Goal: Task Accomplishment & Management: Use online tool/utility

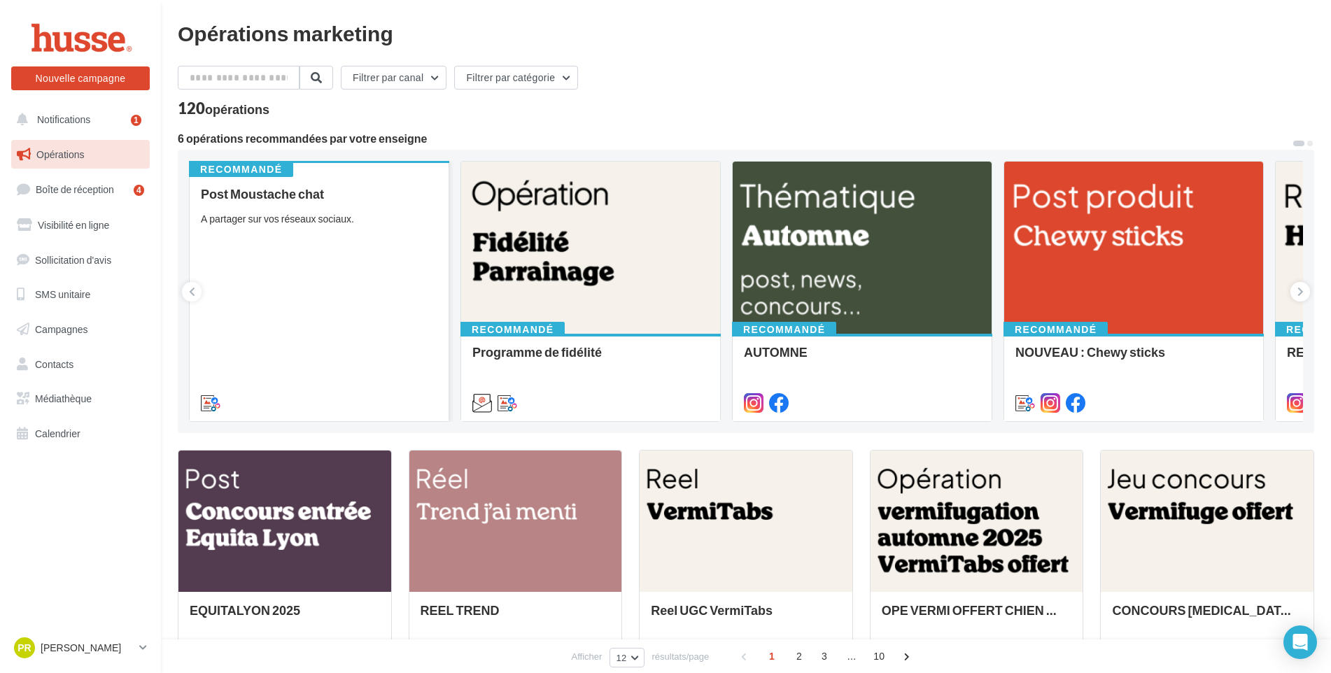
click at [305, 268] on div "Post Moustache chat A partager sur vos réseaux sociaux." at bounding box center [319, 298] width 237 height 222
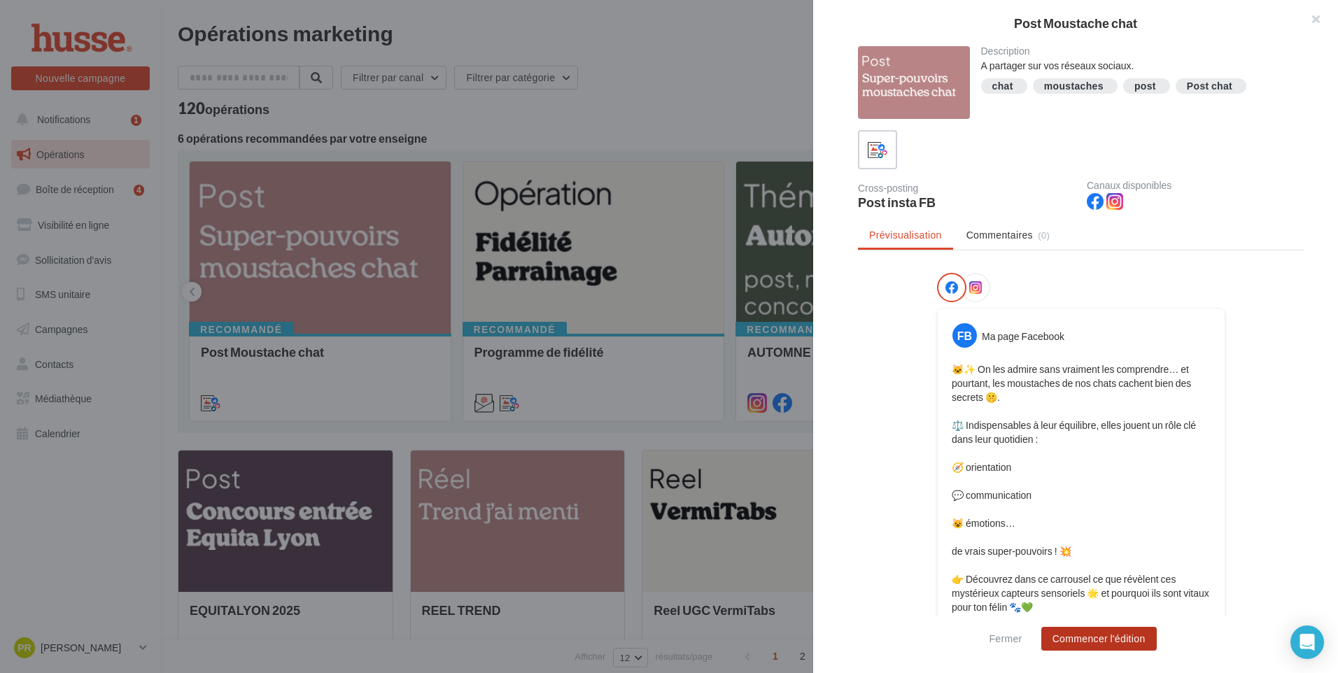
click at [1095, 636] on button "Commencer l'édition" at bounding box center [1098, 639] width 115 height 24
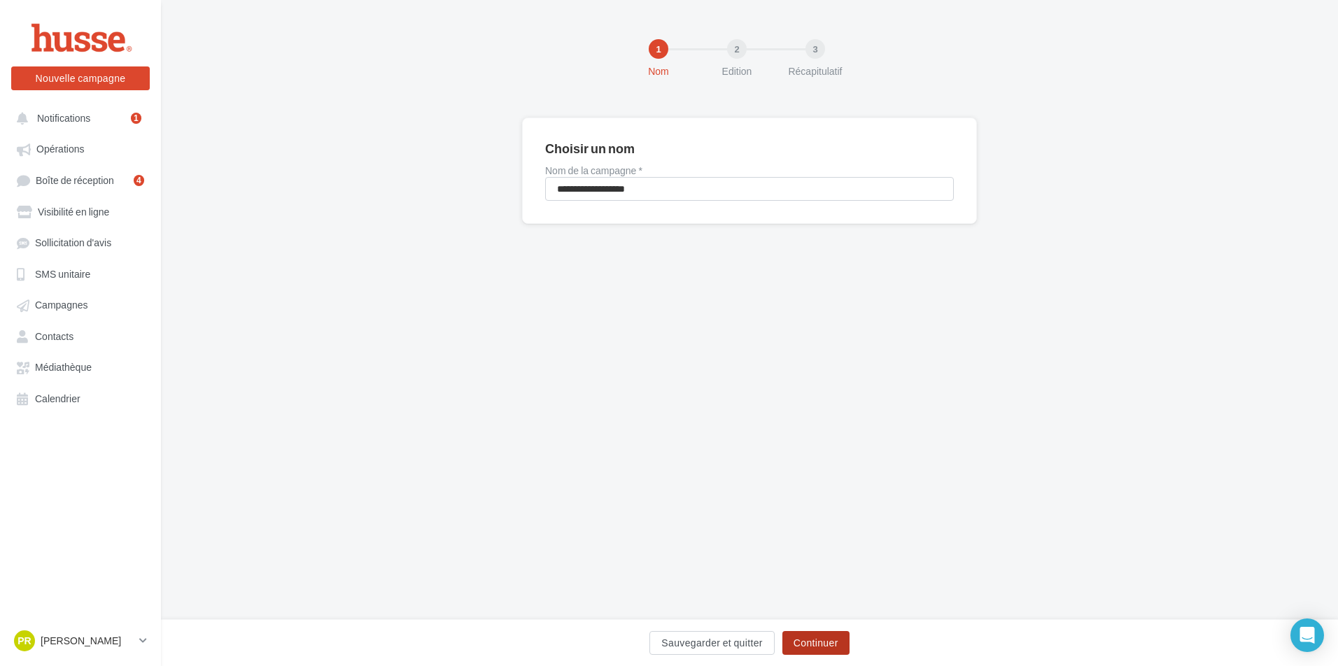
click at [819, 647] on button "Continuer" at bounding box center [815, 643] width 67 height 24
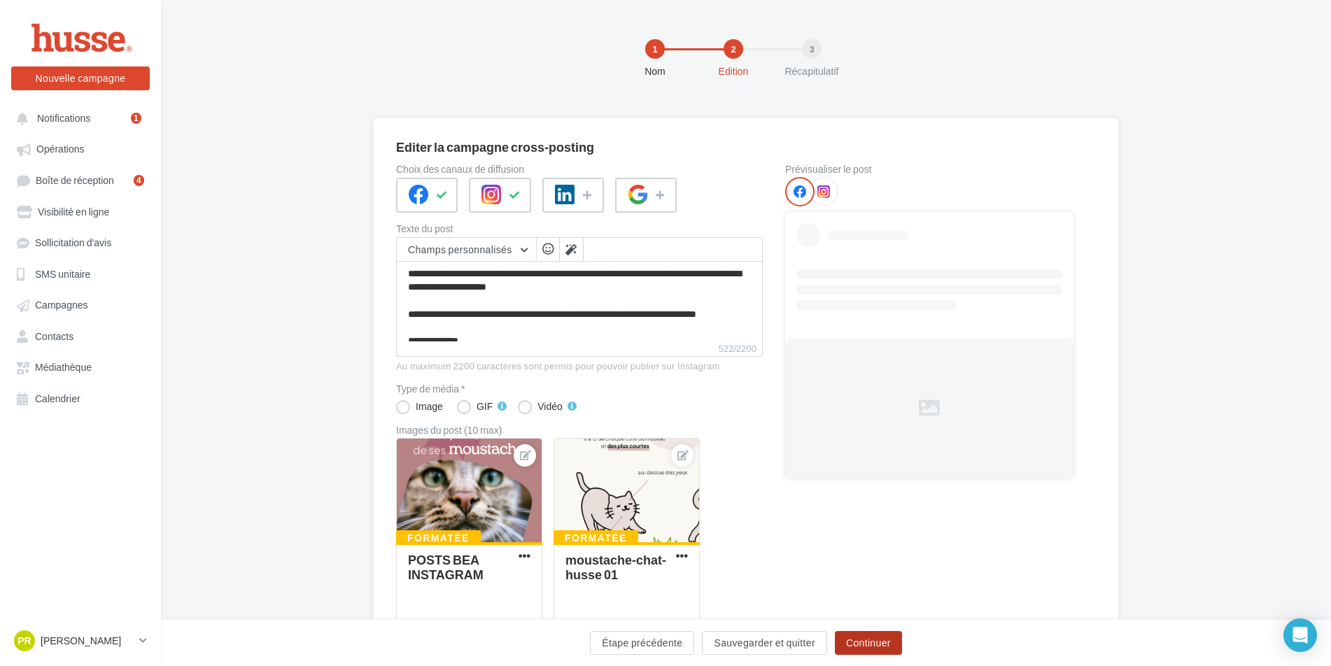
click at [859, 642] on button "Continuer" at bounding box center [868, 643] width 67 height 24
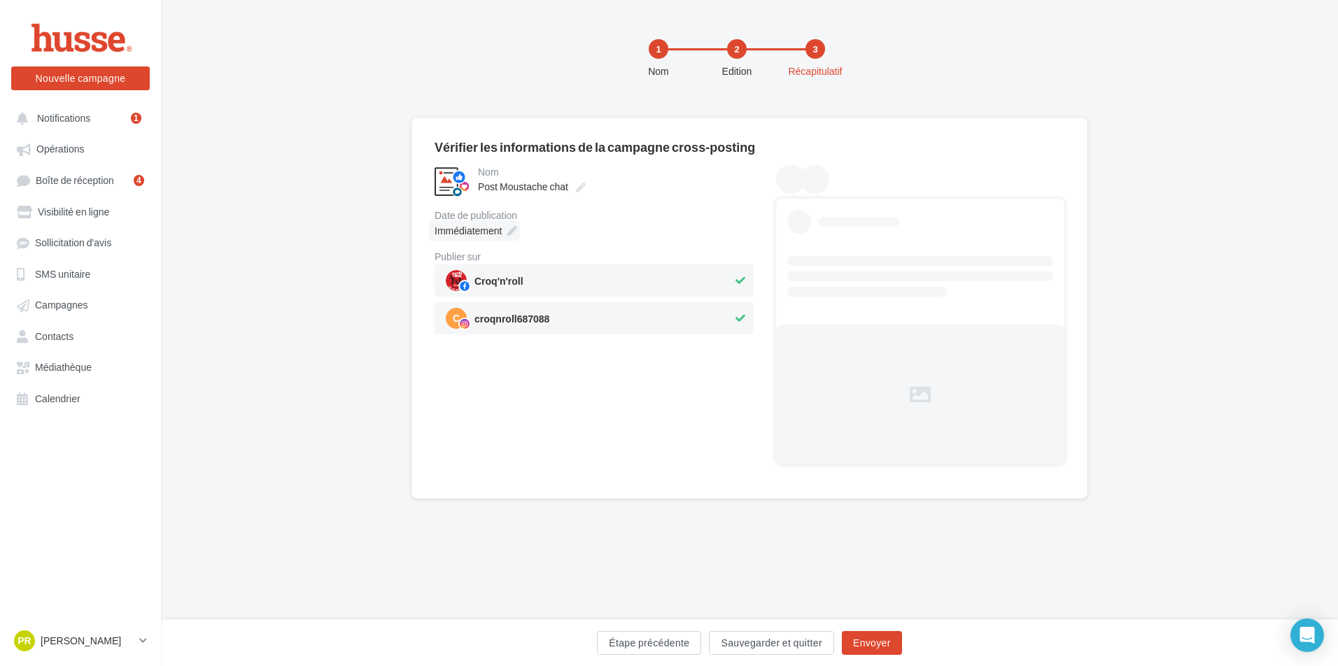
click at [487, 234] on span "Immédiatement" at bounding box center [468, 231] width 67 height 12
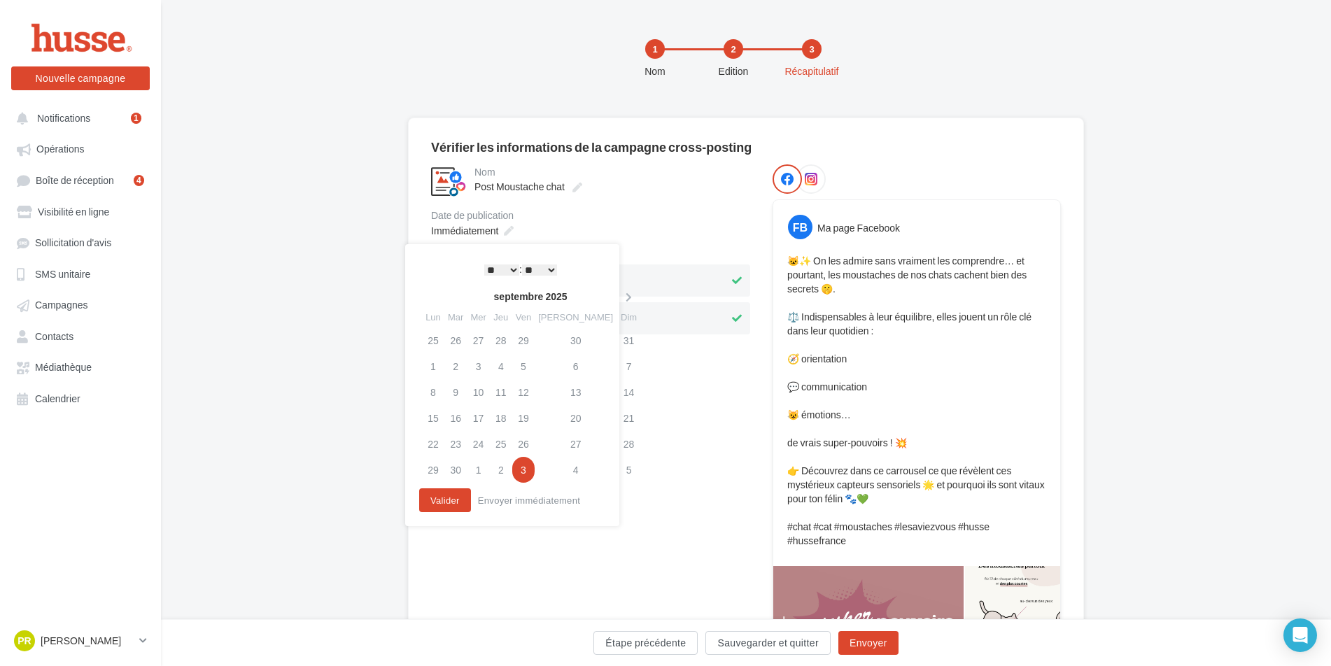
click at [507, 267] on select "* * * * * * * * * * ** ** ** ** ** ** ** ** ** ** ** ** ** **" at bounding box center [501, 270] width 35 height 11
click at [449, 498] on button "Valider" at bounding box center [442, 500] width 52 height 24
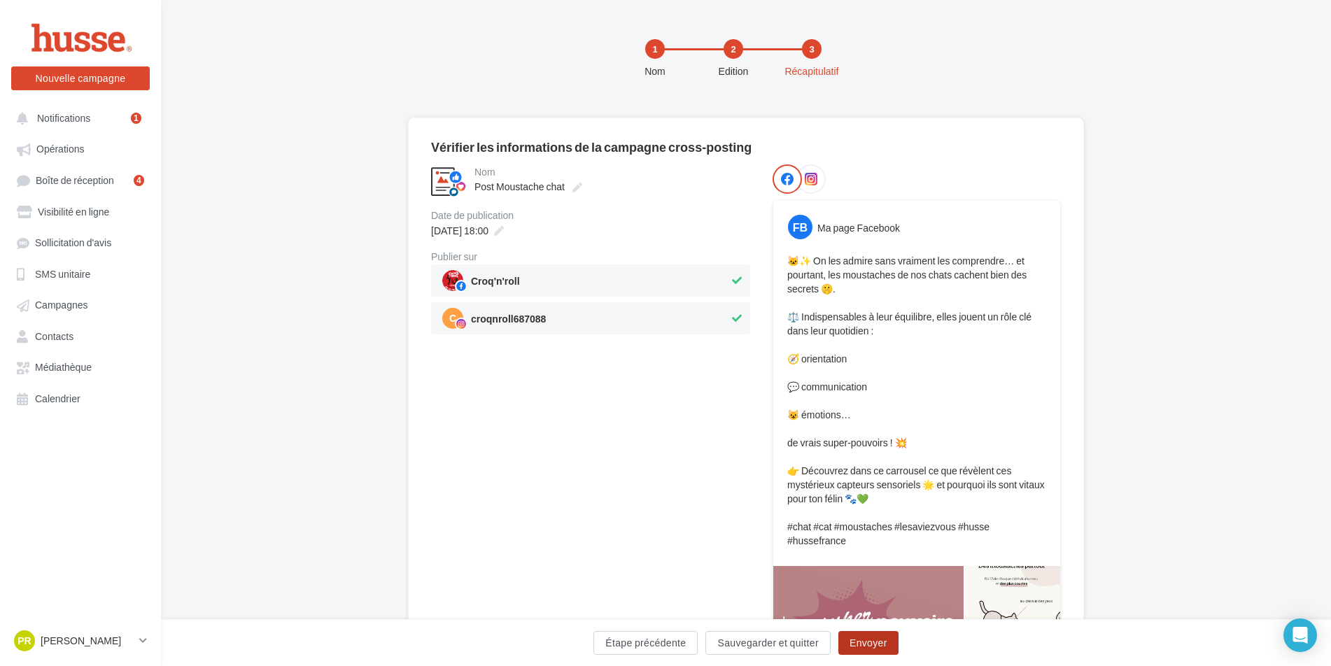
click at [873, 648] on button "Envoyer" at bounding box center [868, 643] width 60 height 24
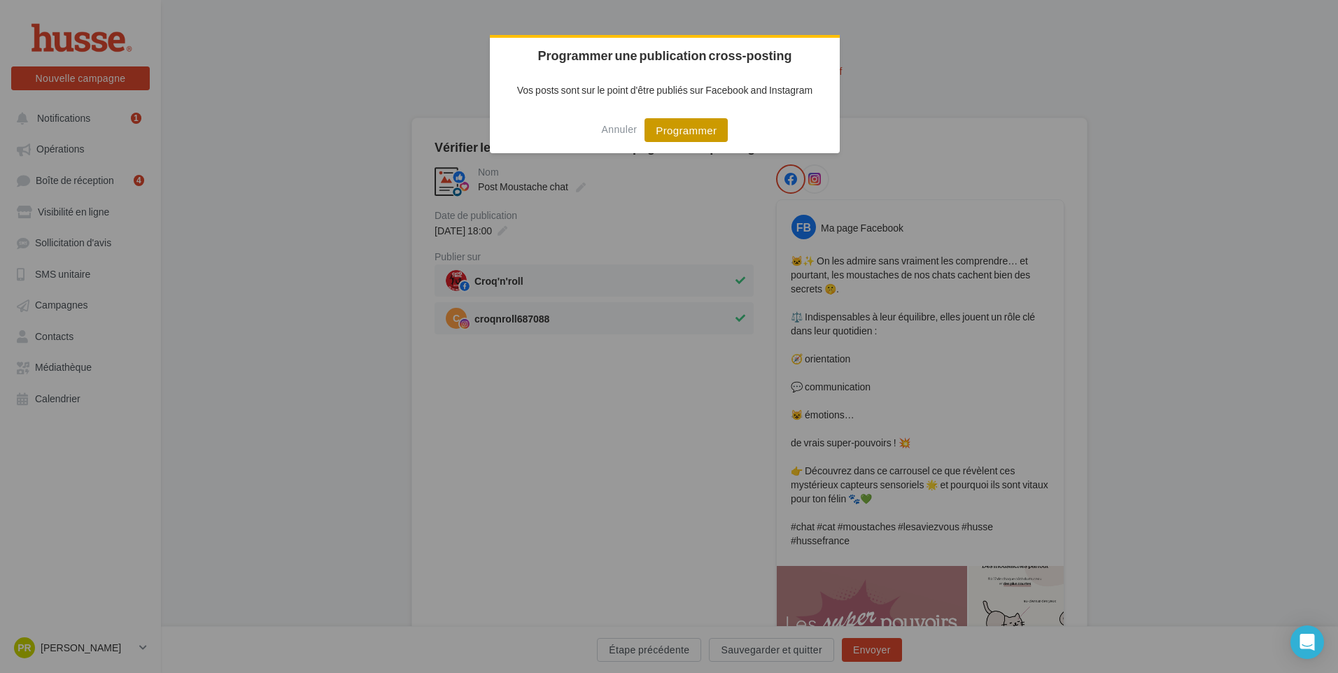
click at [721, 125] on button "Programmer" at bounding box center [686, 130] width 83 height 24
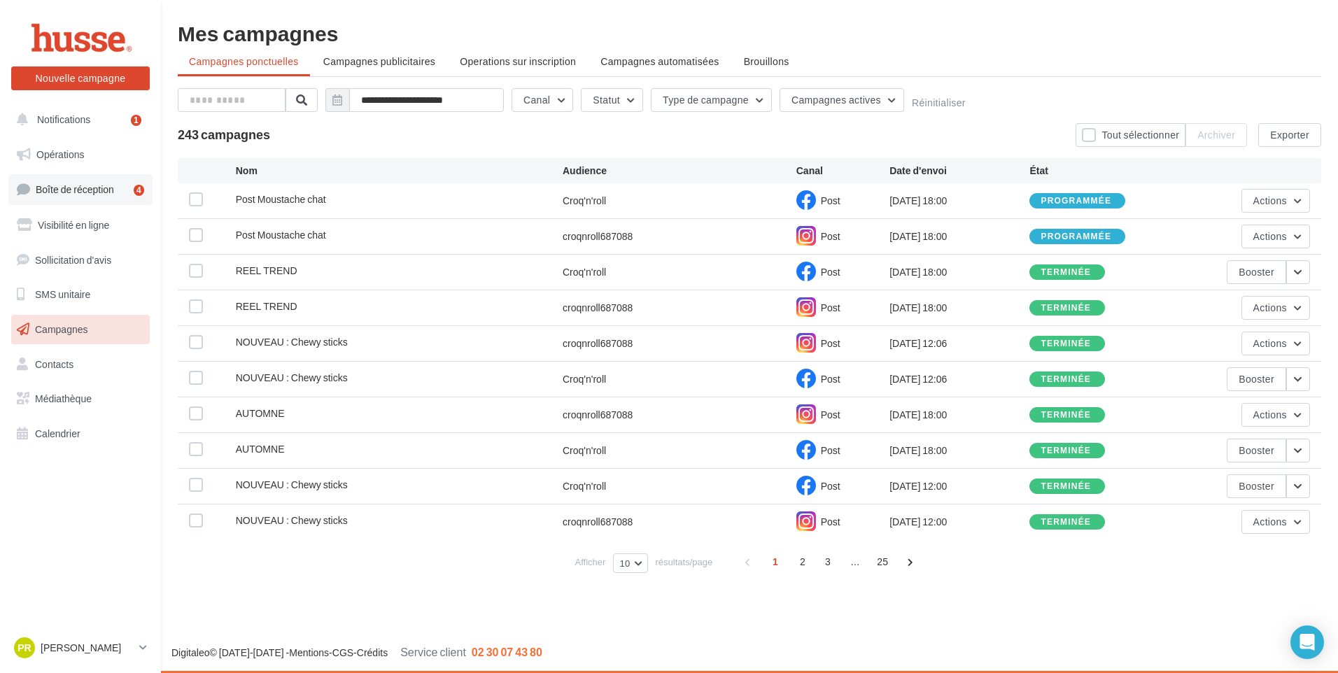
click at [89, 192] on span "Boîte de réception" at bounding box center [75, 189] width 78 height 12
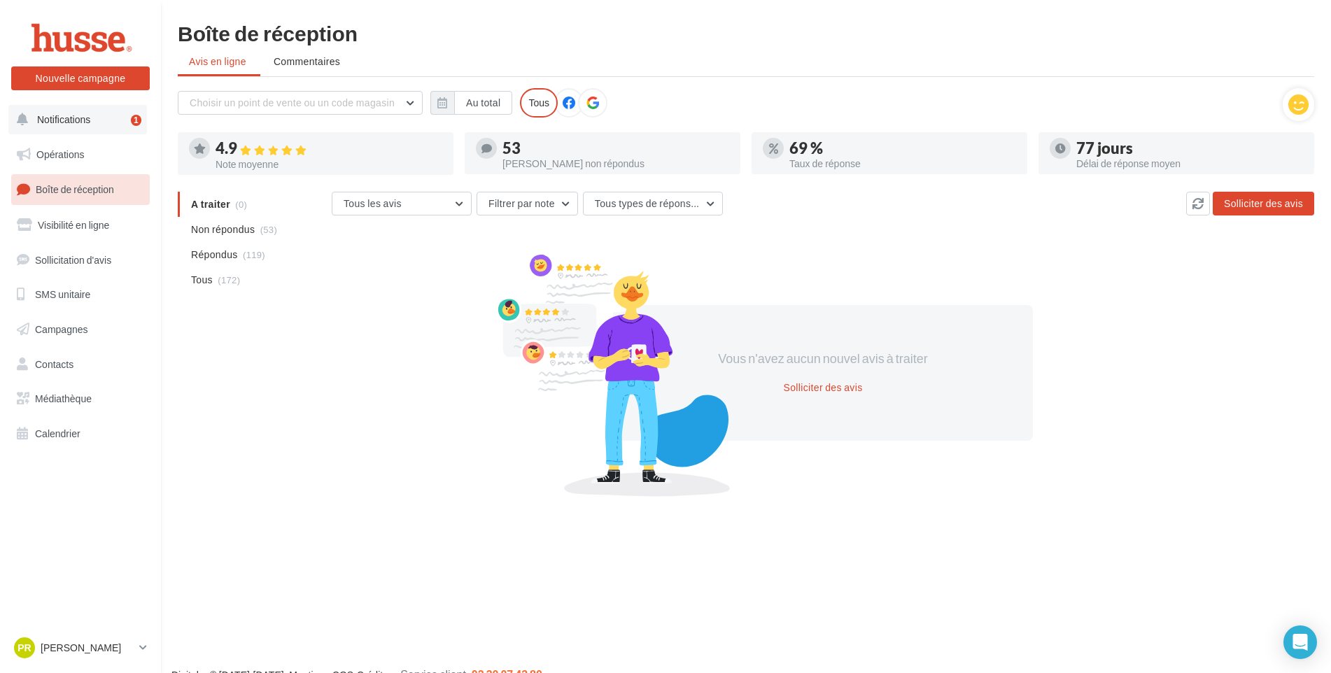
click at [108, 125] on button "Notifications 1" at bounding box center [77, 119] width 139 height 29
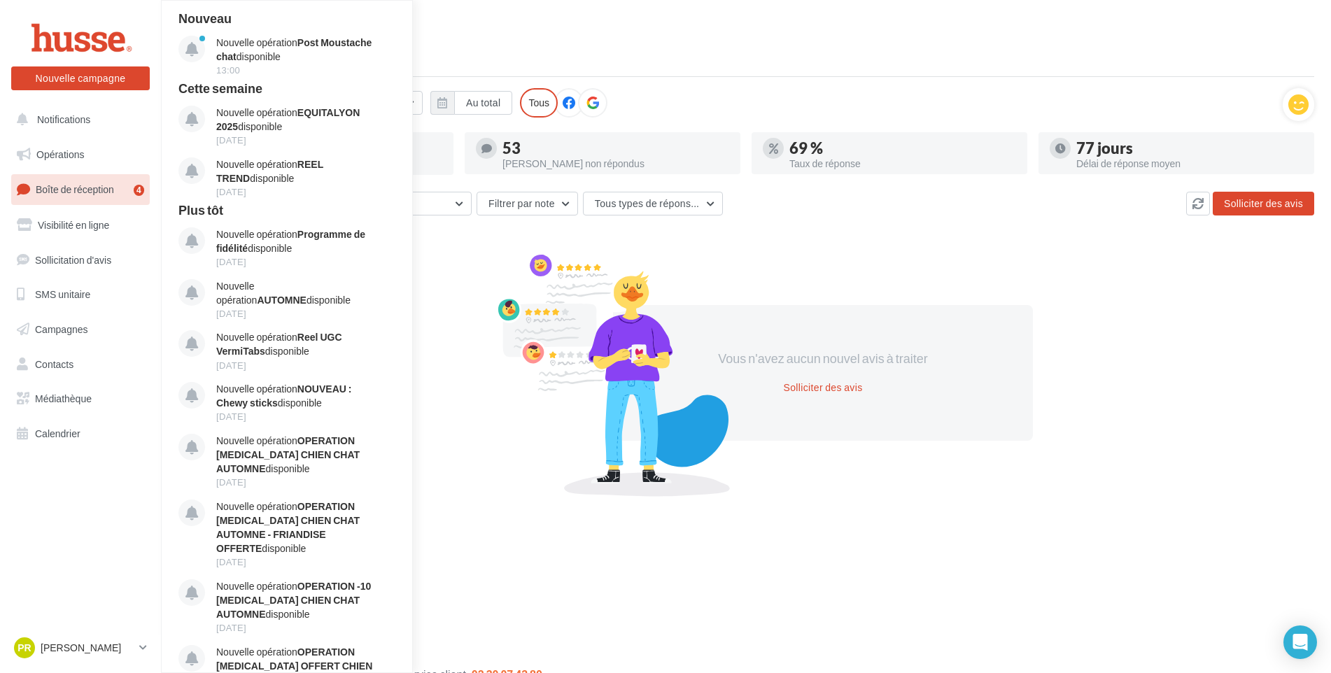
click at [111, 190] on span "Boîte de réception" at bounding box center [75, 189] width 78 height 12
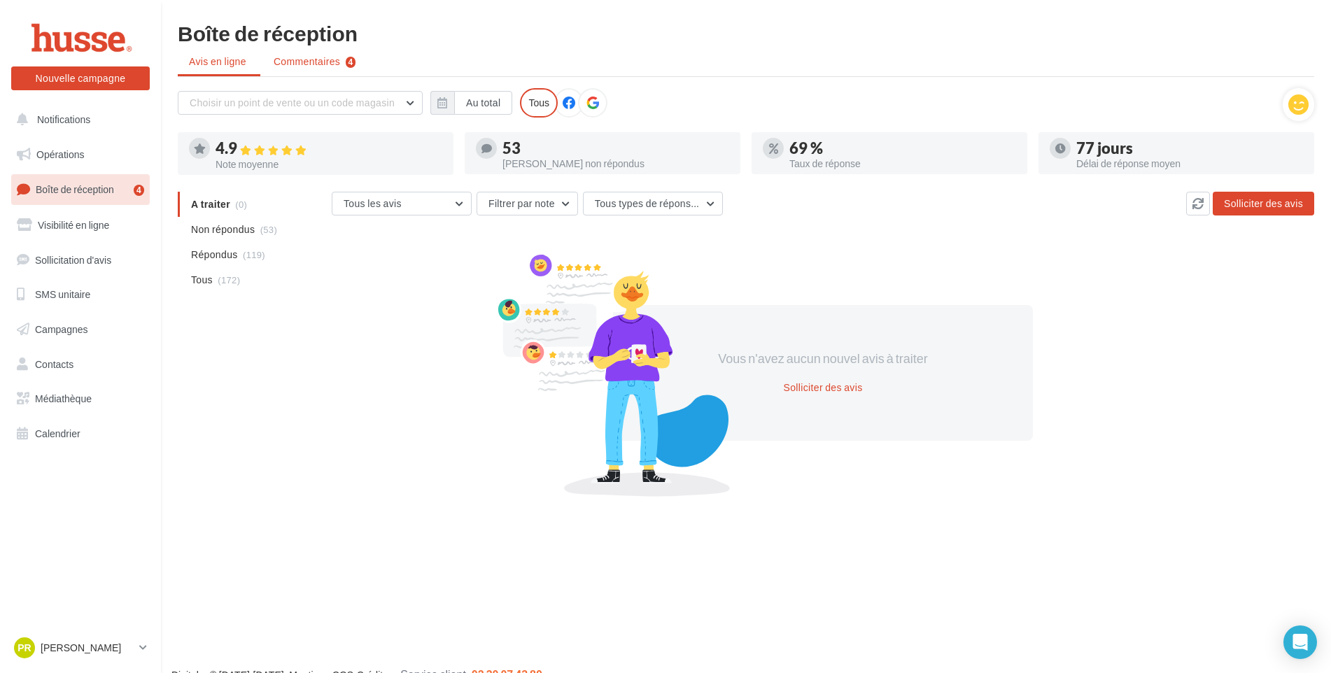
click at [312, 56] on span "Commentaires" at bounding box center [307, 62] width 66 height 14
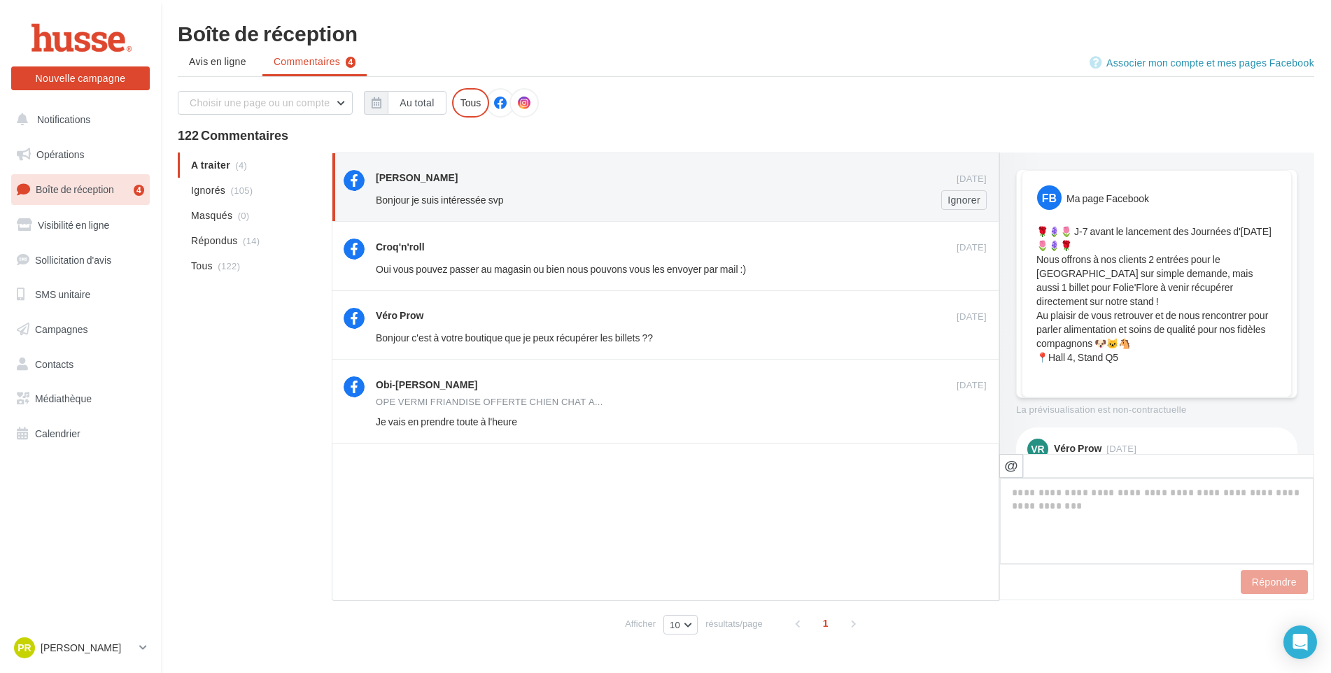
scroll to position [171, 0]
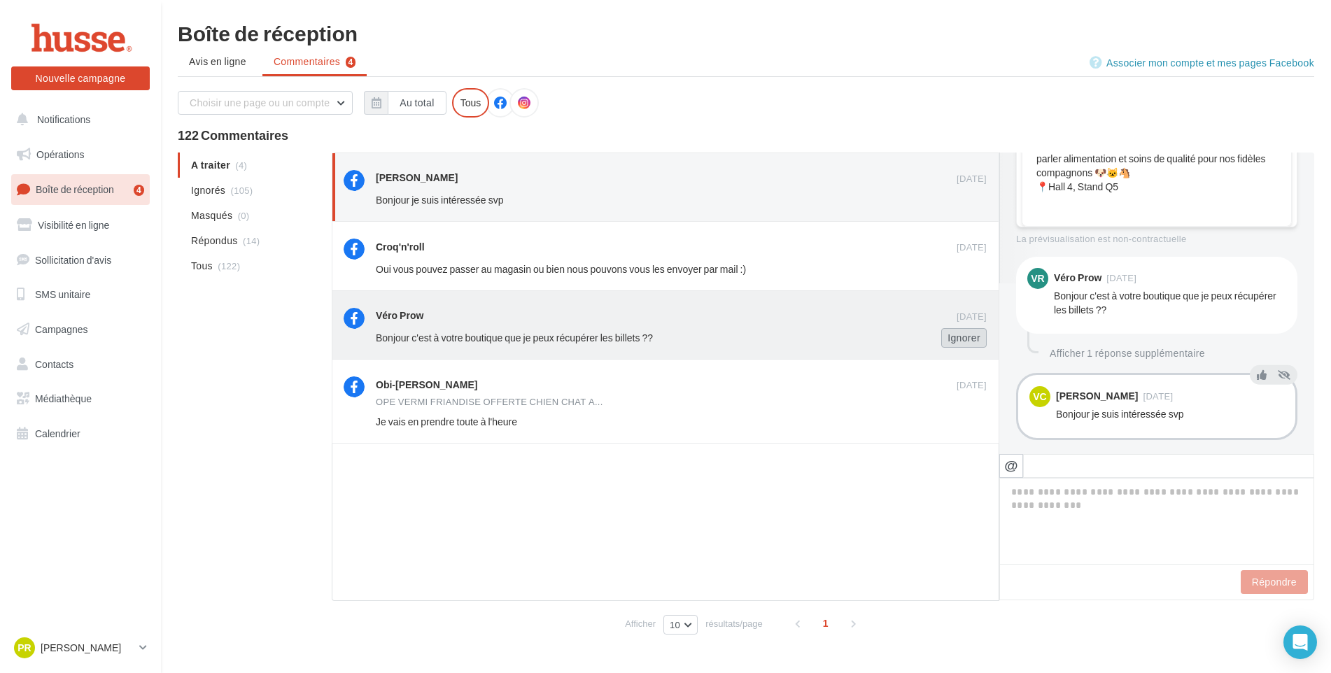
click at [977, 342] on button "Ignorer" at bounding box center [963, 338] width 45 height 20
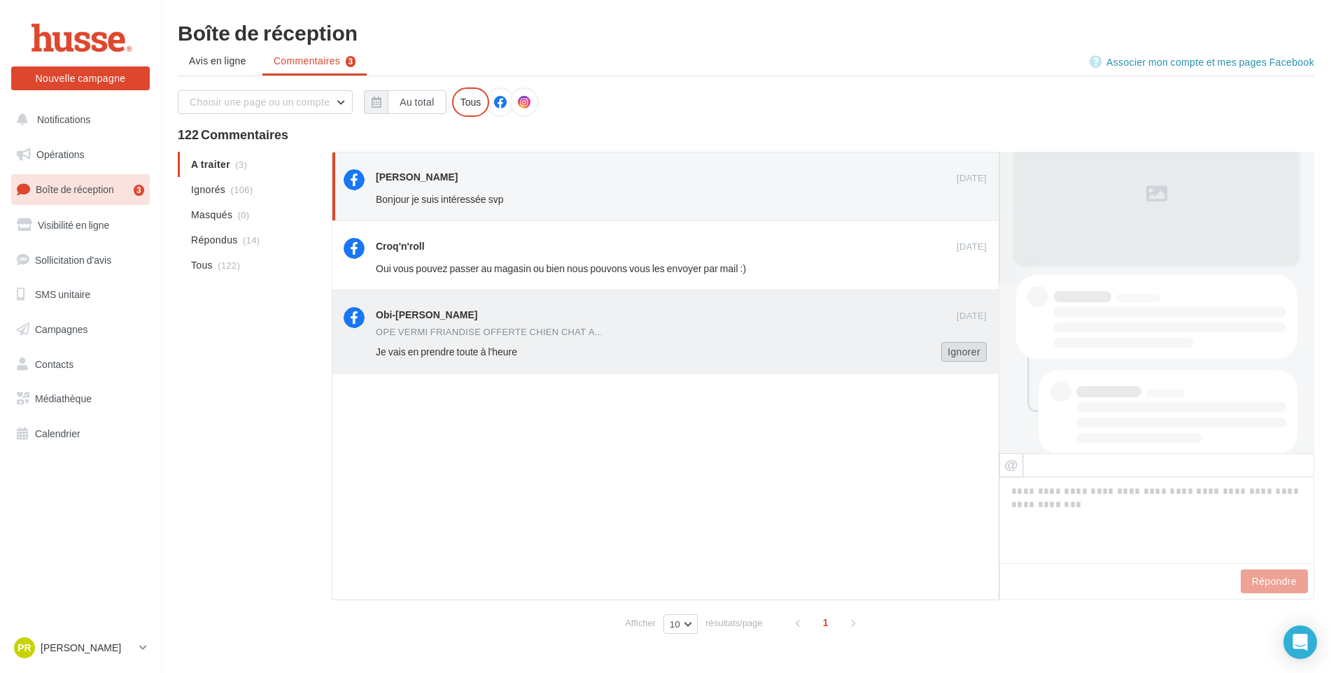
click at [974, 351] on button "Ignorer" at bounding box center [963, 352] width 45 height 20
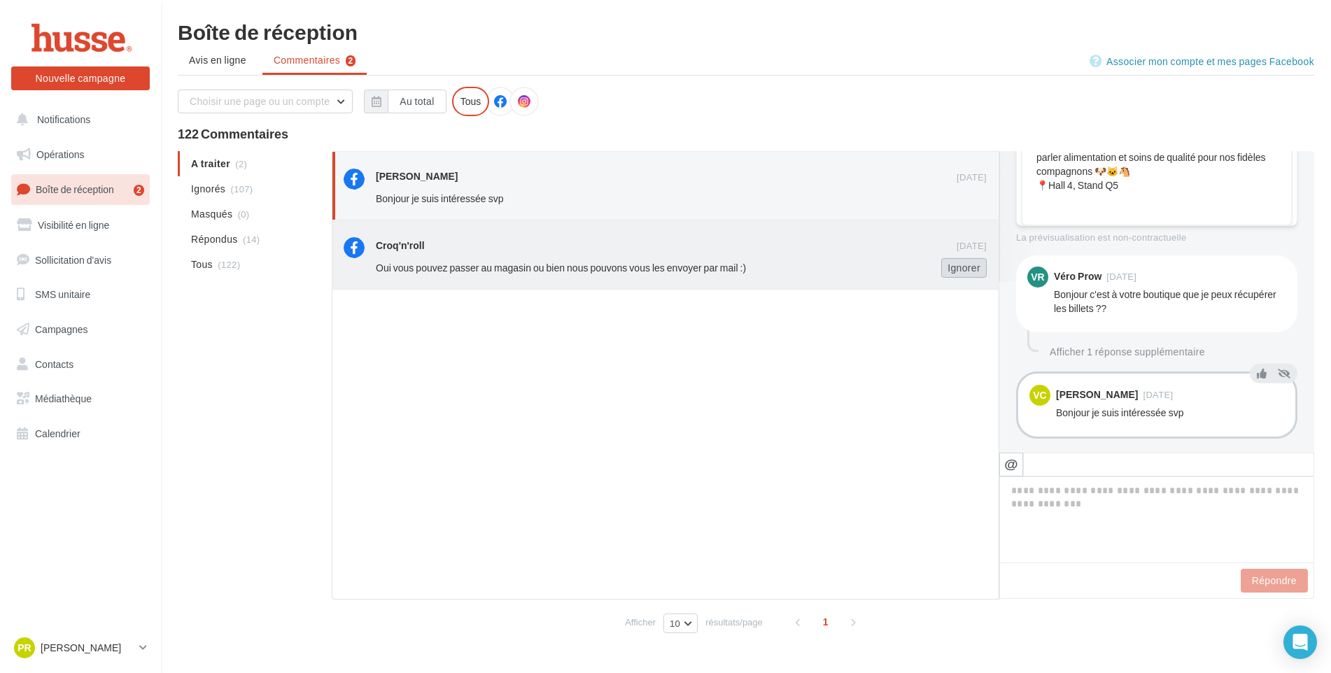
click at [978, 265] on button "Ignorer" at bounding box center [963, 268] width 45 height 20
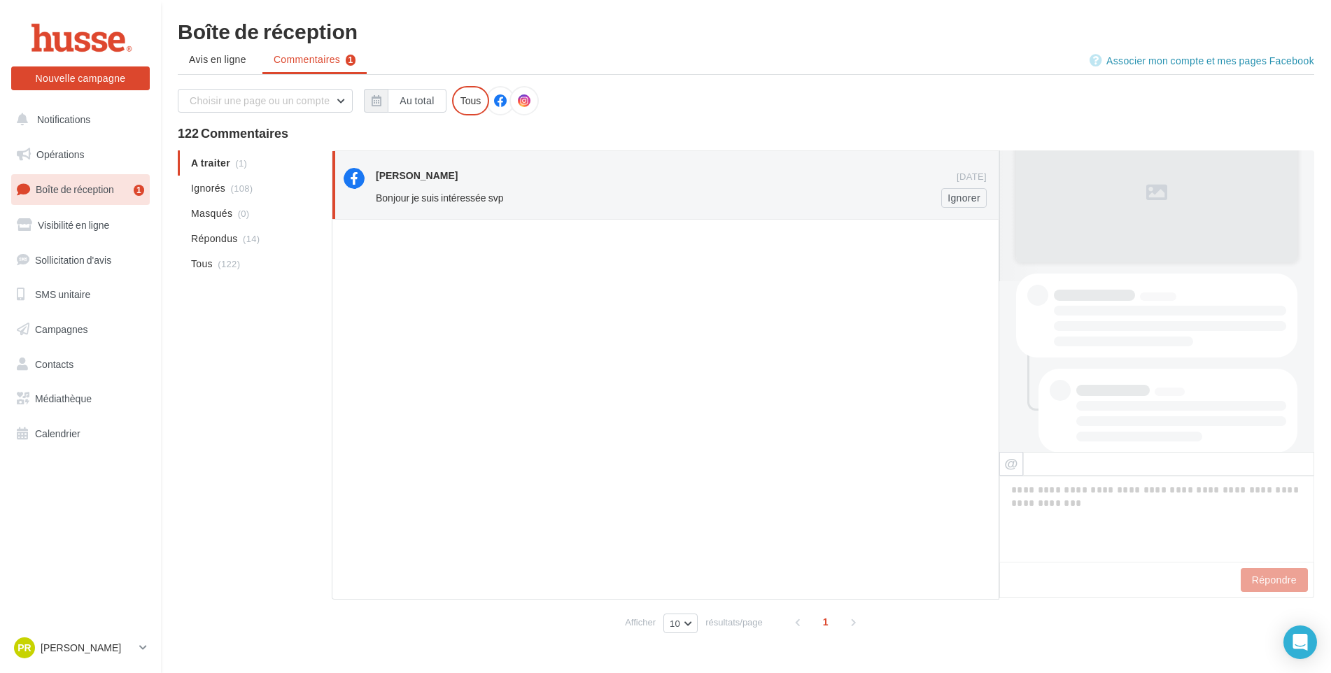
click at [409, 172] on div "[PERSON_NAME]" at bounding box center [417, 176] width 82 height 14
click at [398, 178] on div "[PERSON_NAME]" at bounding box center [417, 176] width 82 height 14
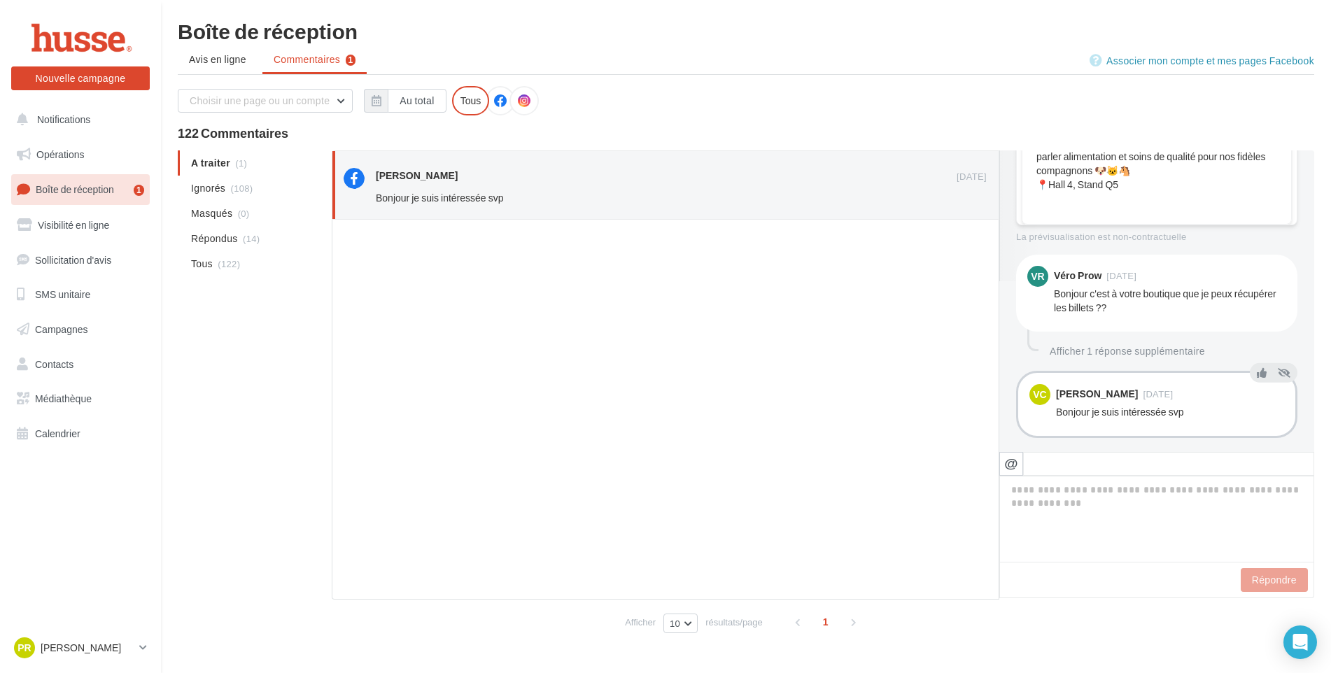
click at [1060, 389] on div "[PERSON_NAME]" at bounding box center [1097, 394] width 82 height 10
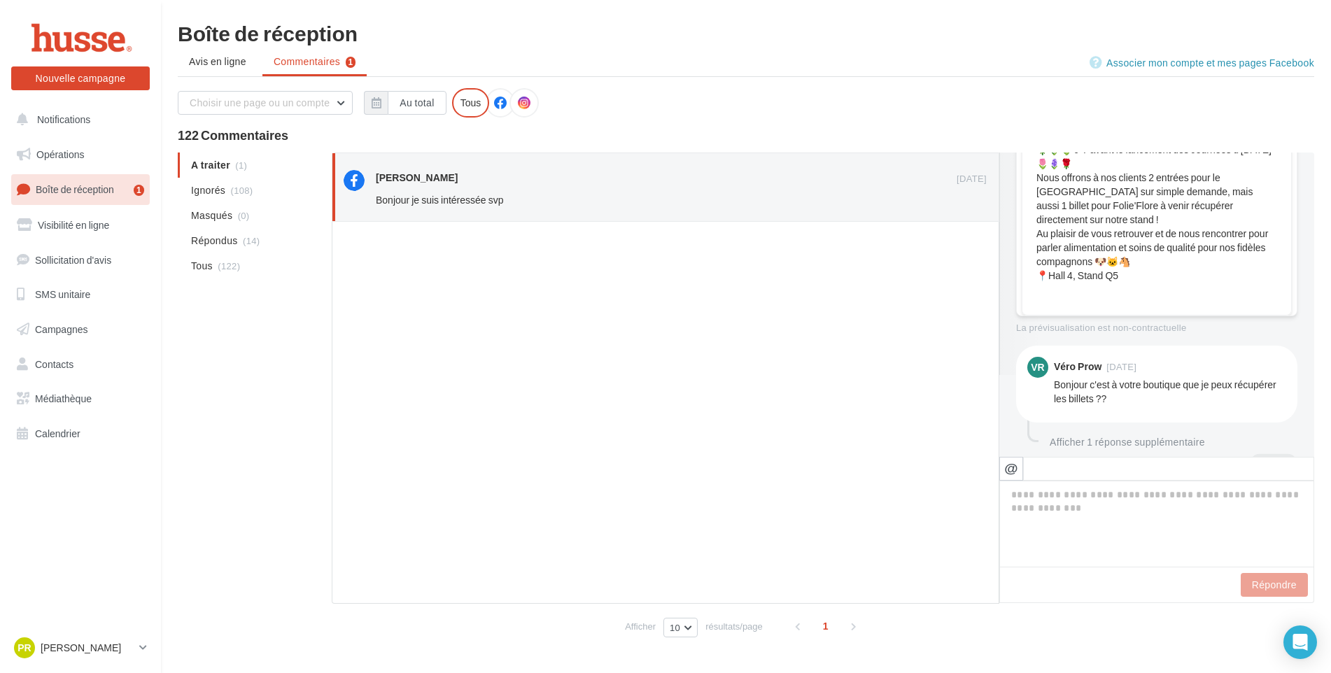
scroll to position [168, 0]
